Goal: Transaction & Acquisition: Obtain resource

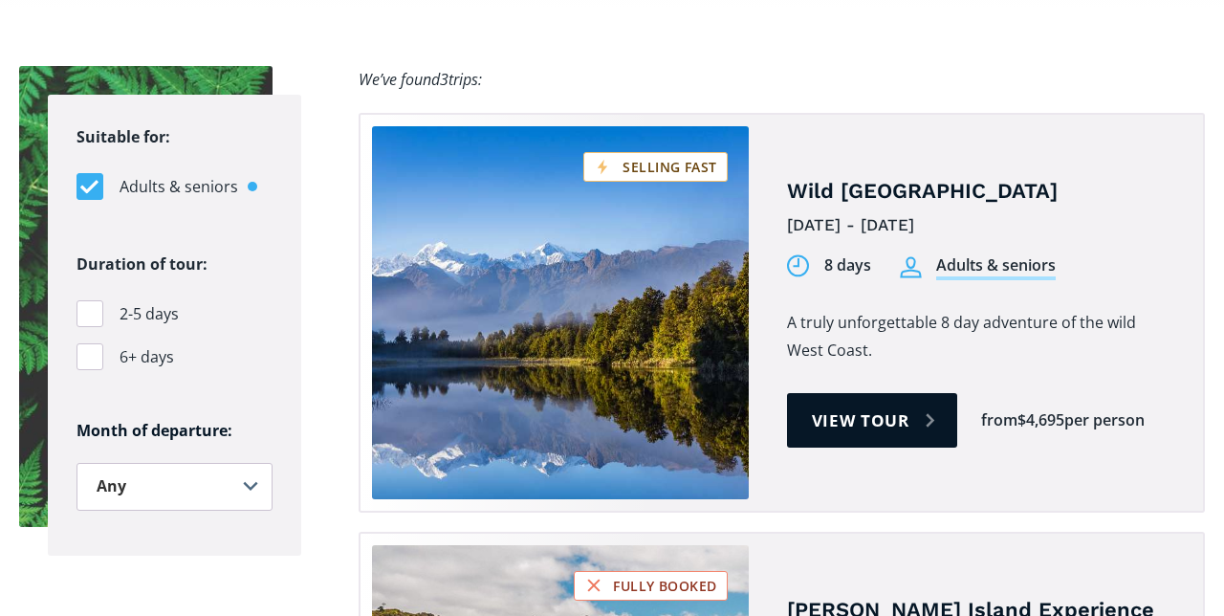
click at [866, 393] on link "View tour" at bounding box center [872, 420] width 171 height 54
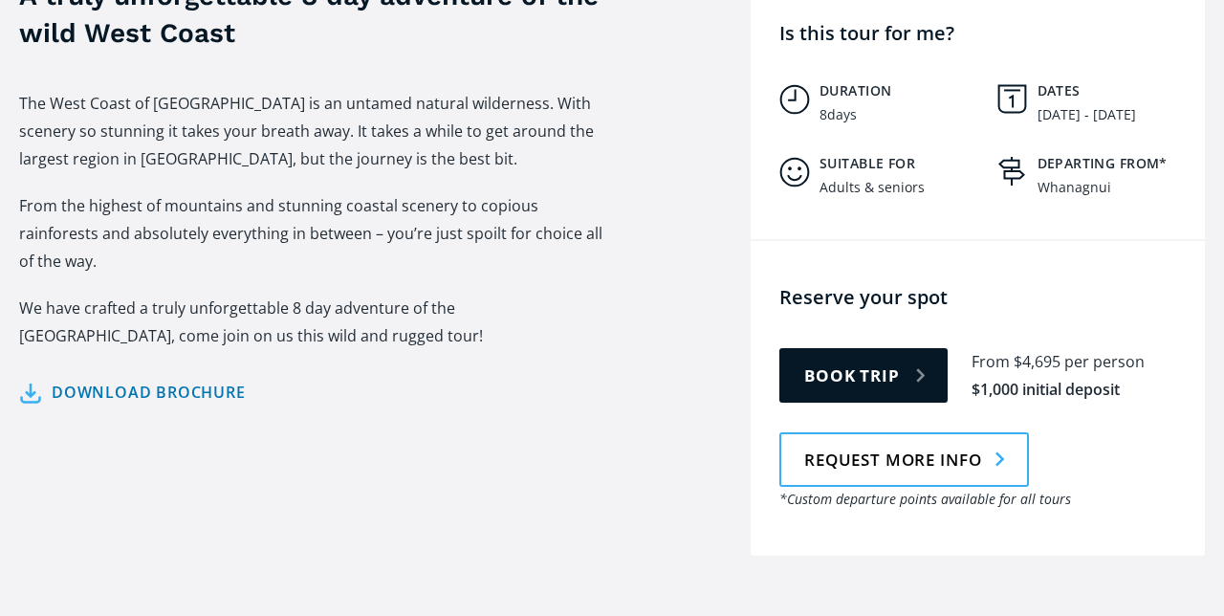
scroll to position [910, 0]
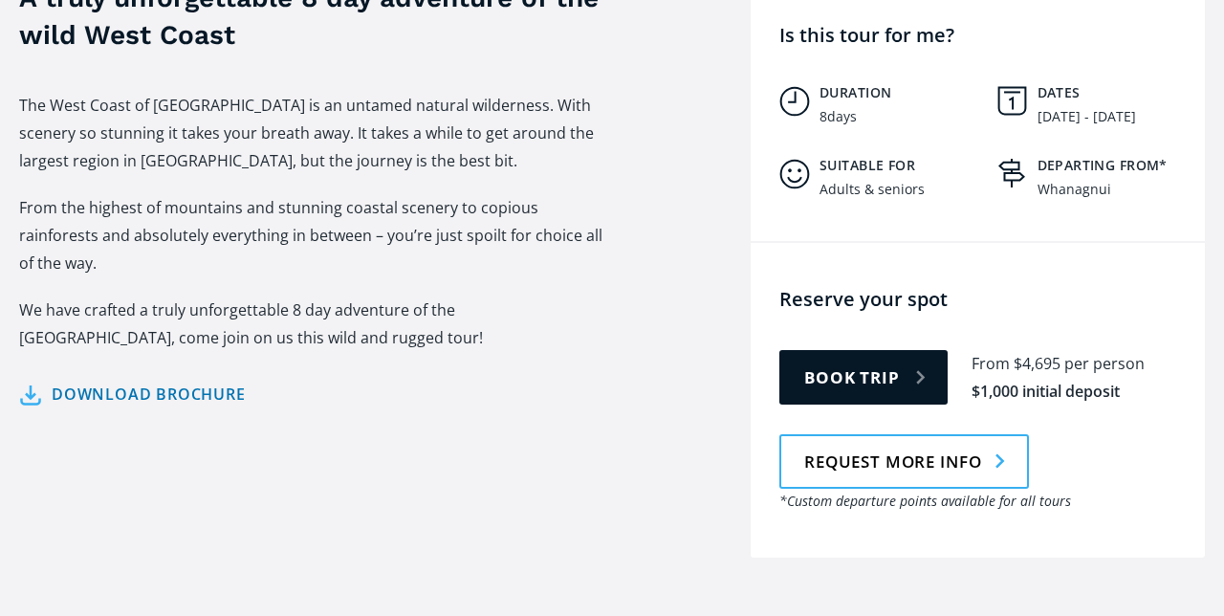
click at [200, 381] on link "Download brochure" at bounding box center [132, 395] width 227 height 28
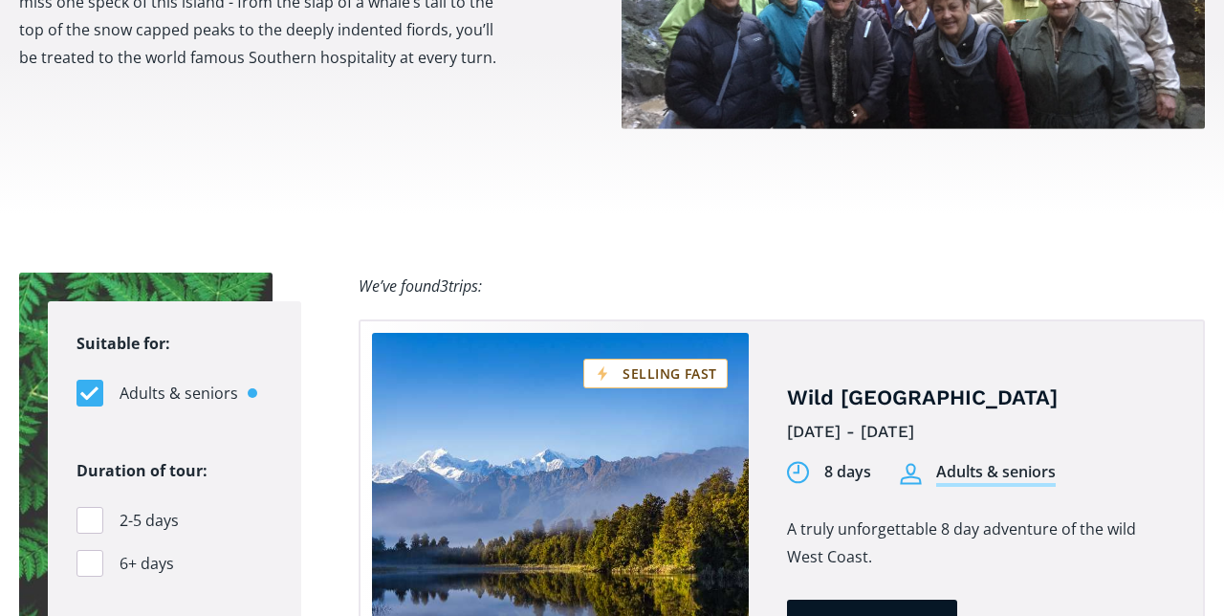
scroll to position [1084, 0]
